Goal: Find specific page/section: Find specific page/section

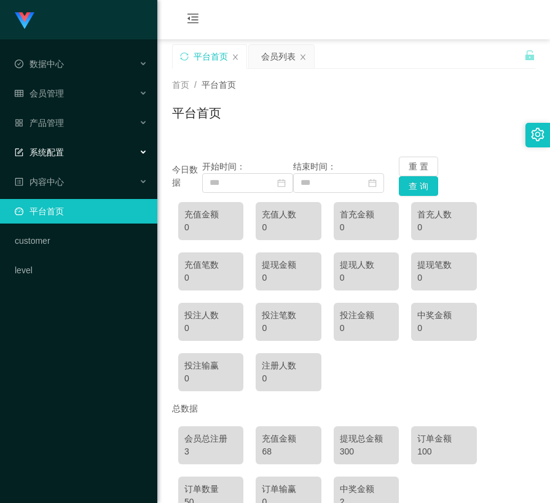
click at [91, 152] on div "系统配置" at bounding box center [78, 152] width 157 height 25
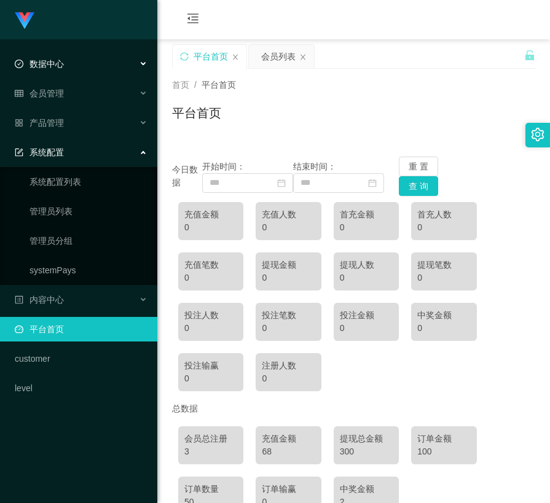
click at [94, 71] on div "数据中心" at bounding box center [78, 64] width 157 height 25
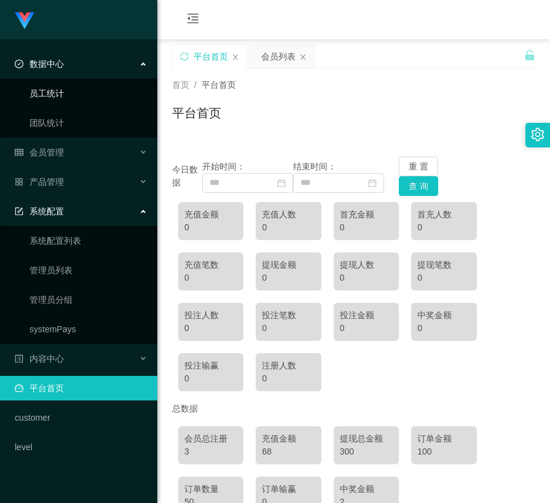
click at [85, 88] on link "员工统计" at bounding box center [88, 93] width 118 height 25
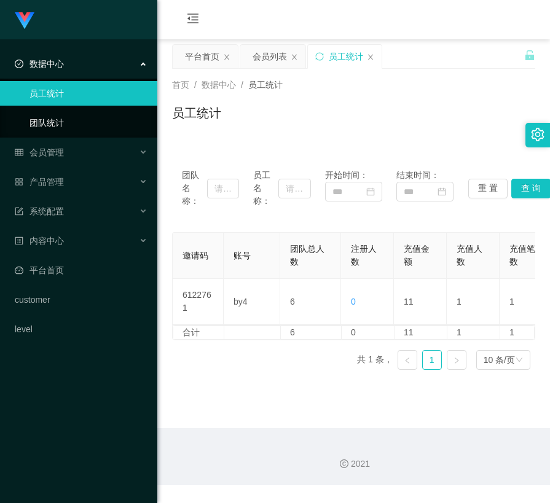
click at [66, 113] on link "团队统计" at bounding box center [88, 123] width 118 height 25
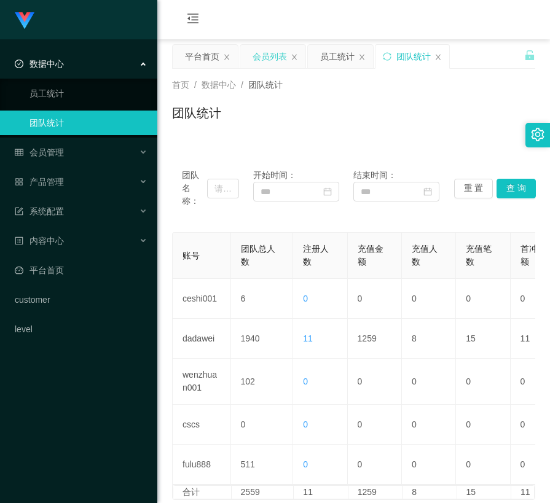
click at [258, 54] on div "会员列表" at bounding box center [269, 56] width 34 height 23
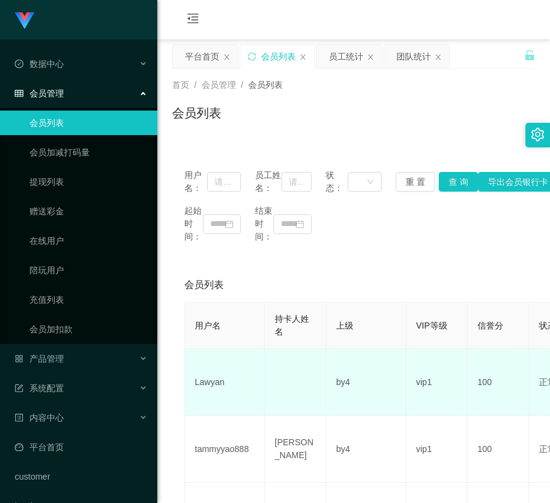
click at [206, 386] on td "Lawyan" at bounding box center [225, 382] width 80 height 67
copy td "Lawyan"
